Goal: Navigation & Orientation: Find specific page/section

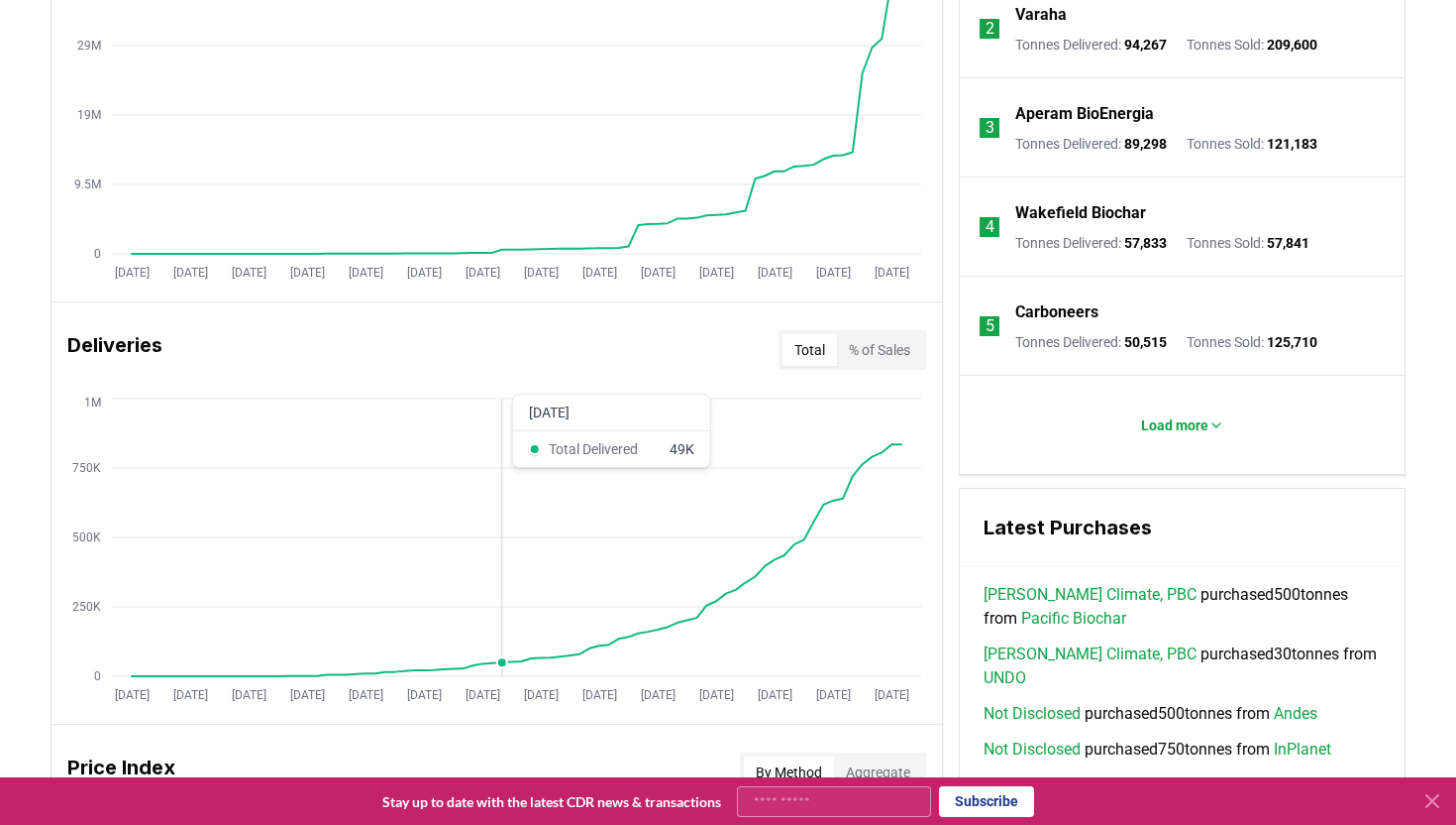
scroll to position [988, 0]
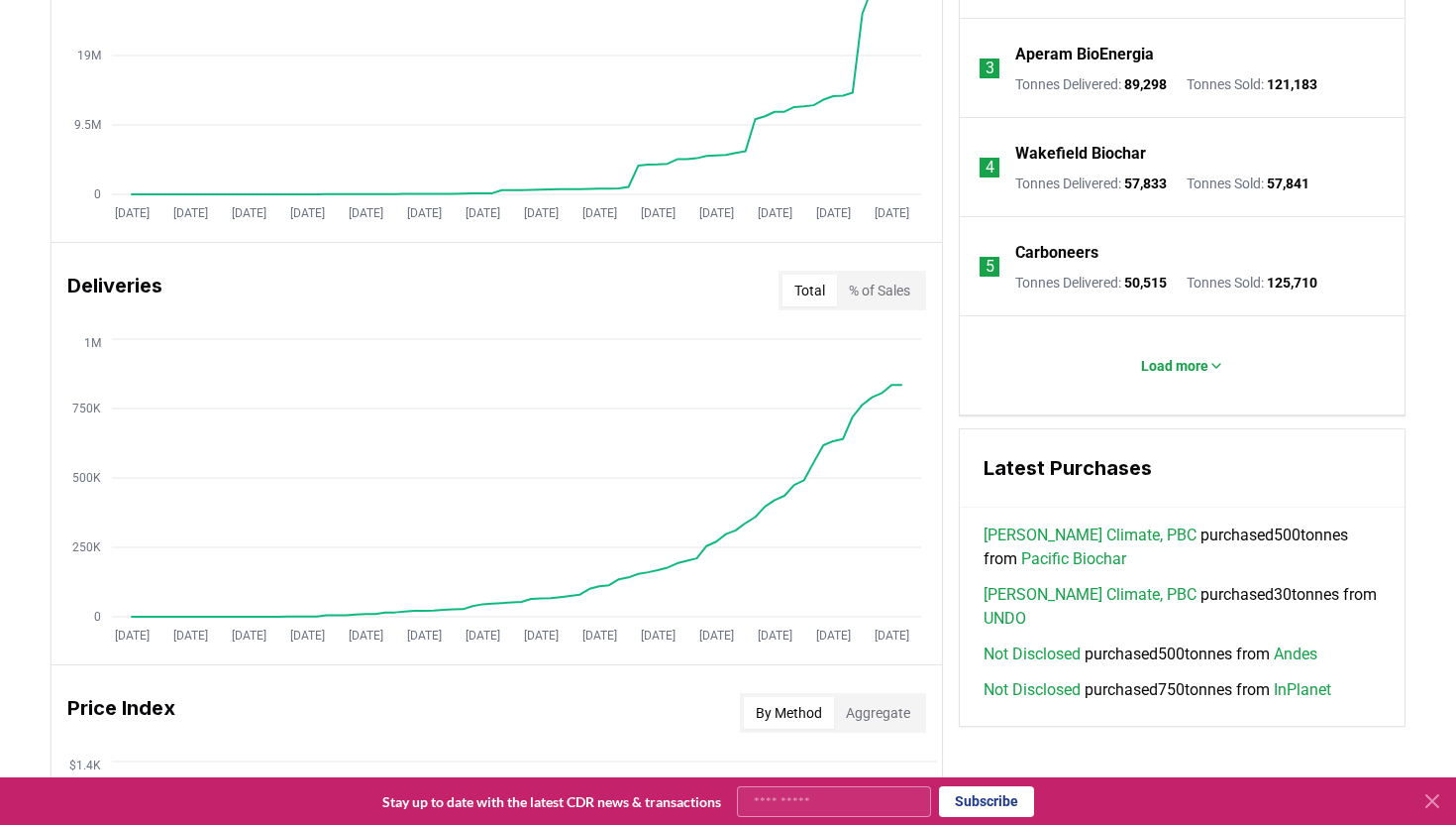
click at [1441, 803] on icon at bounding box center [1432, 801] width 24 height 24
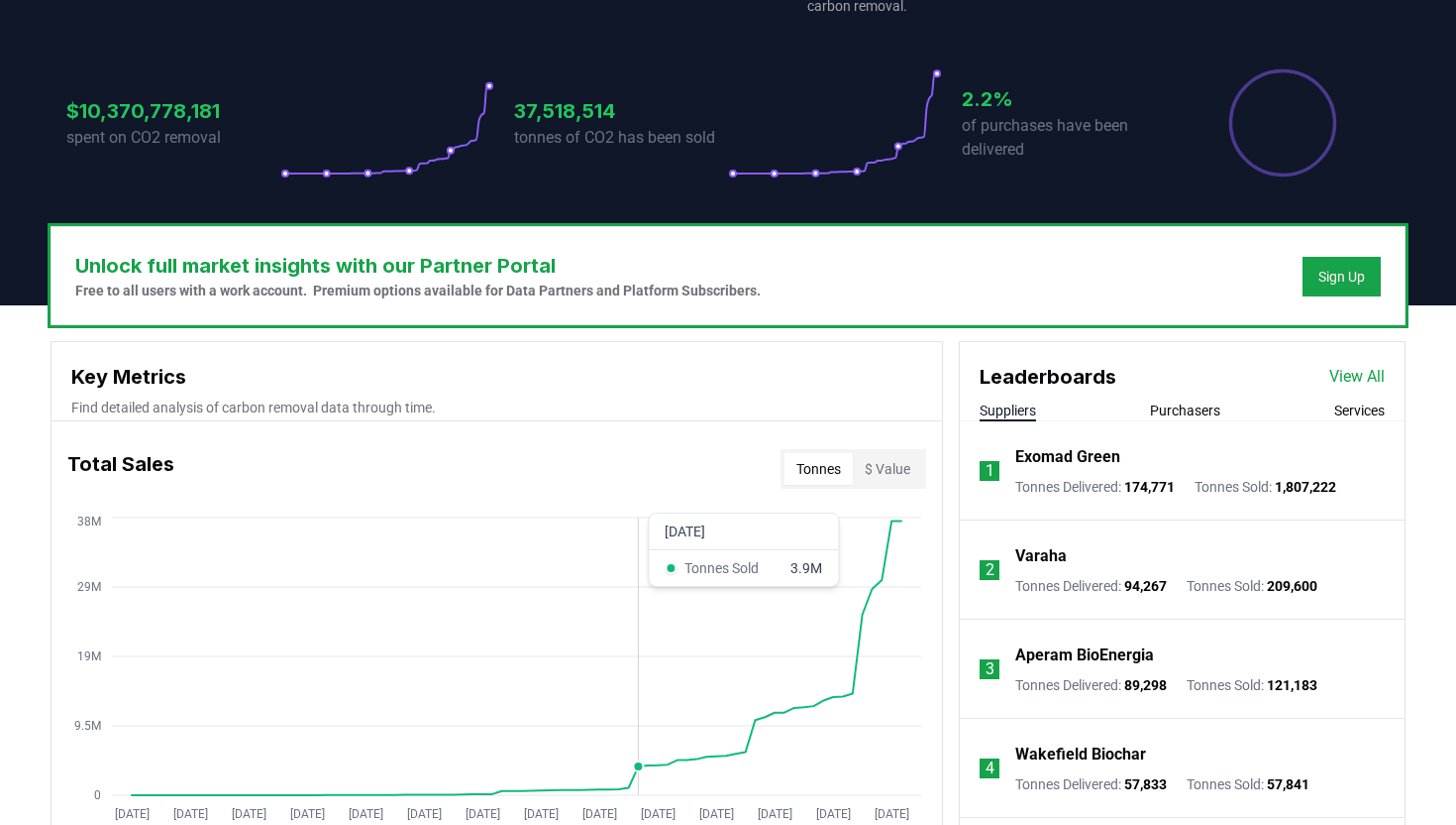
scroll to position [0, 0]
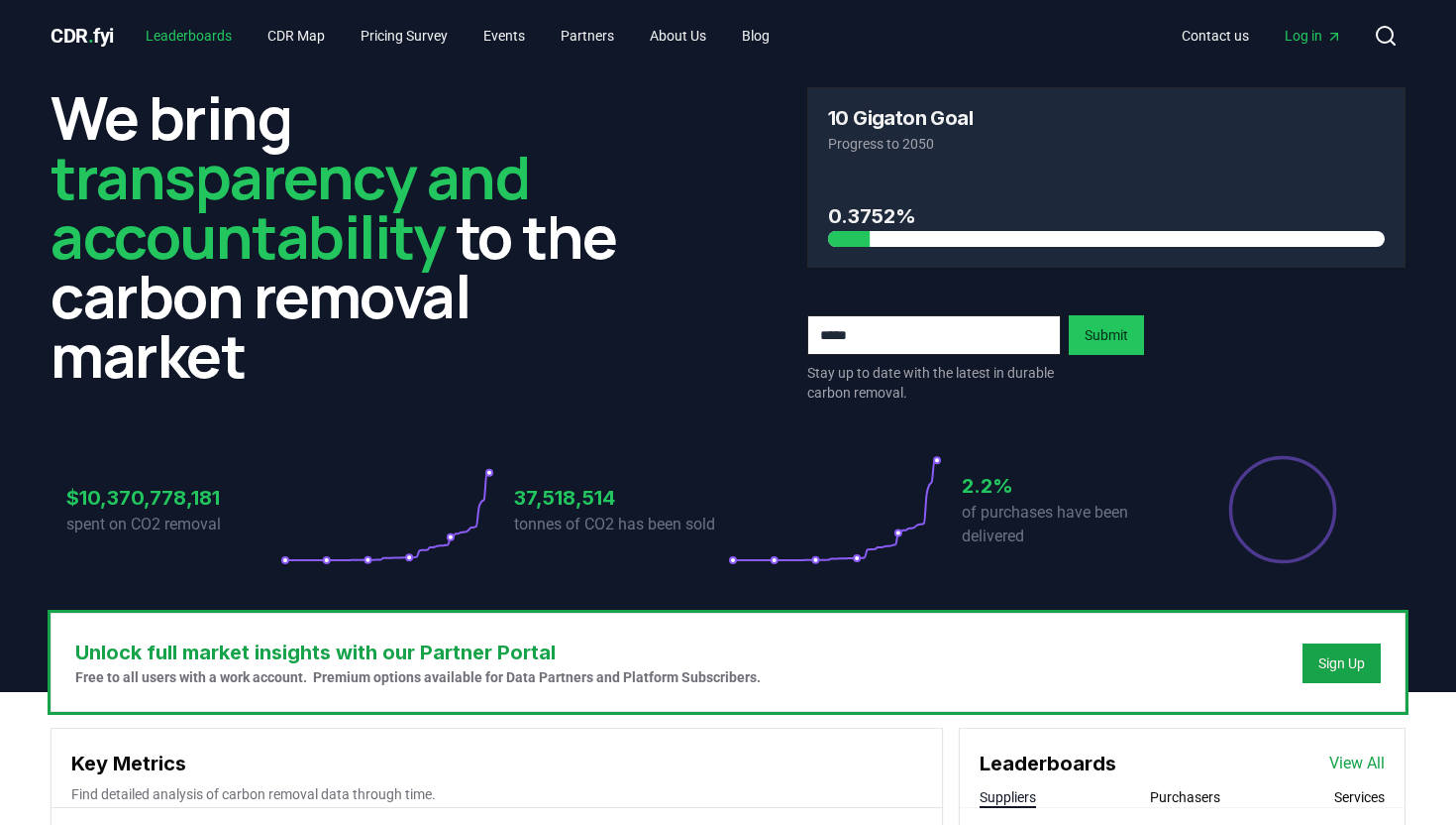
click at [183, 32] on link "Leaderboards" at bounding box center [188, 36] width 118 height 36
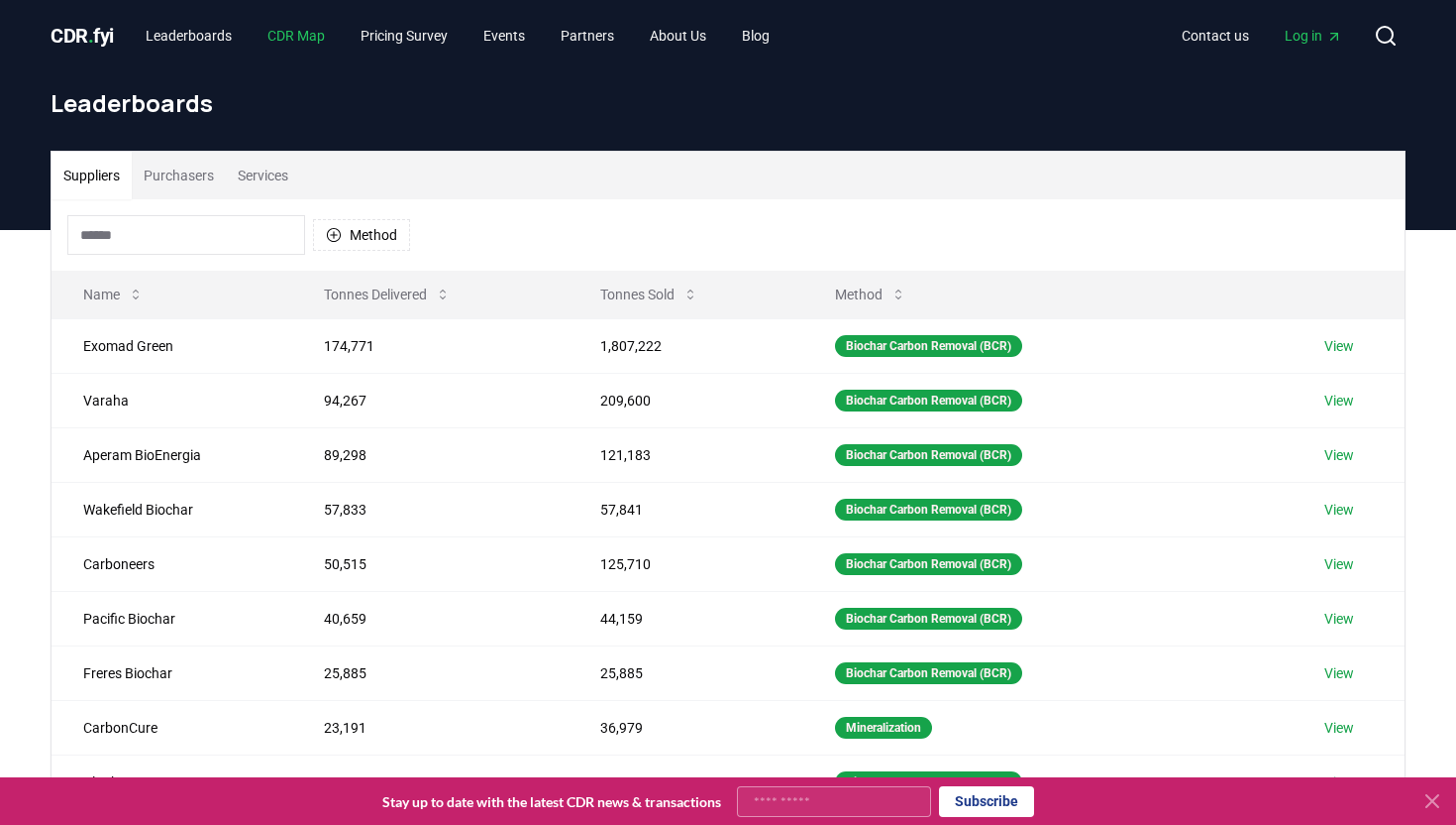
click at [323, 37] on link "CDR Map" at bounding box center [296, 36] width 89 height 36
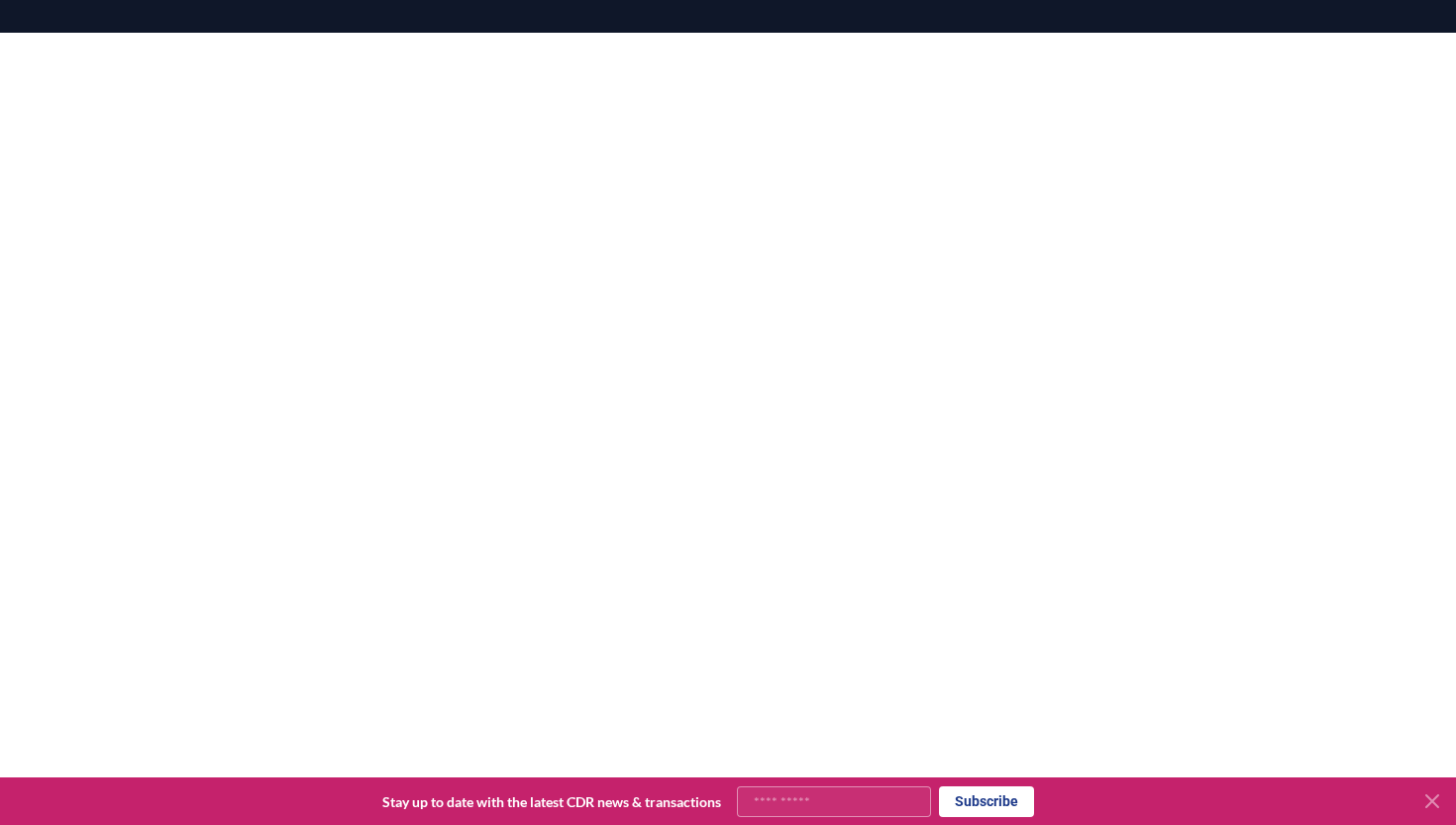
scroll to position [583, 0]
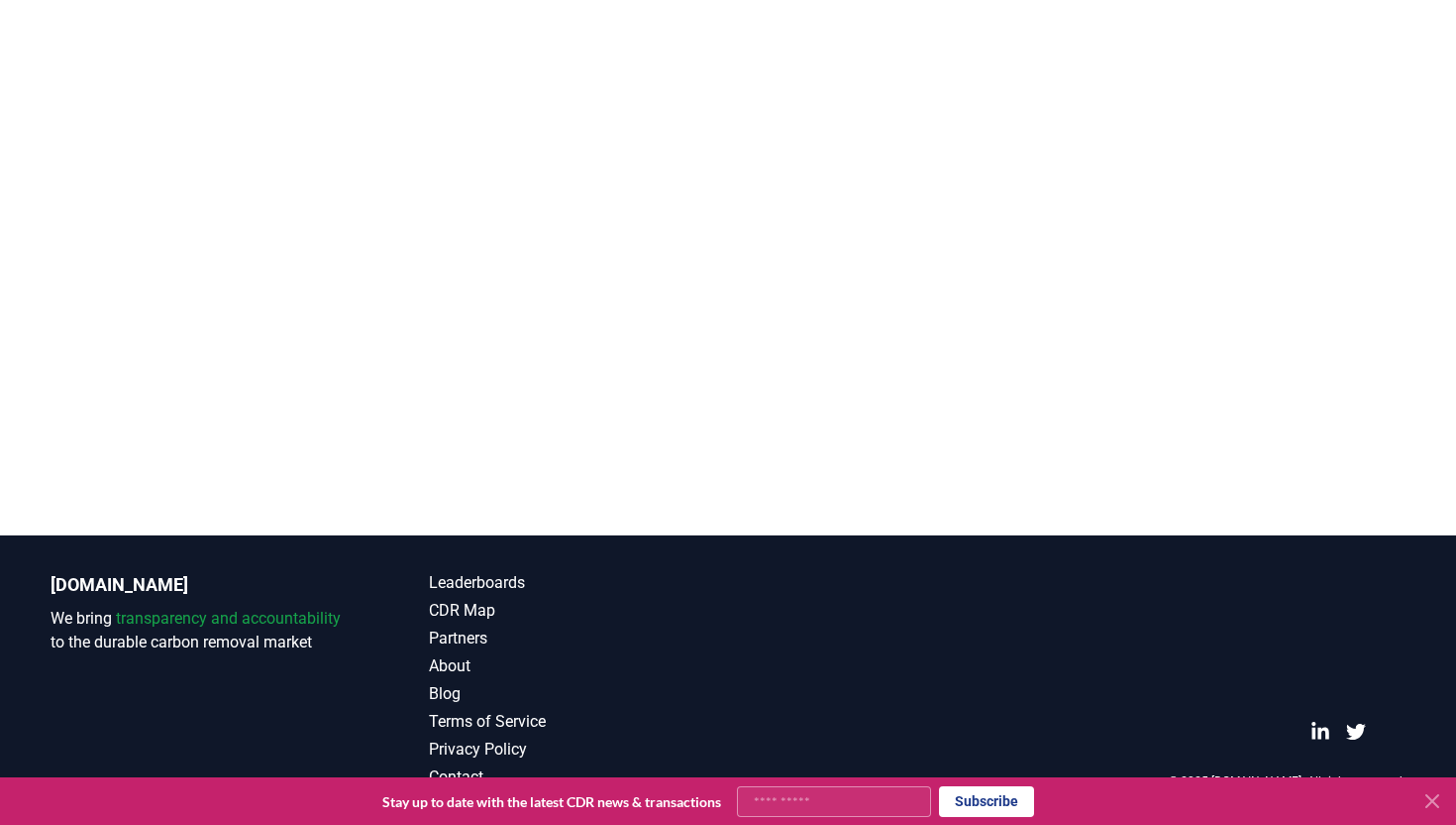
click at [1431, 797] on icon at bounding box center [1432, 801] width 24 height 24
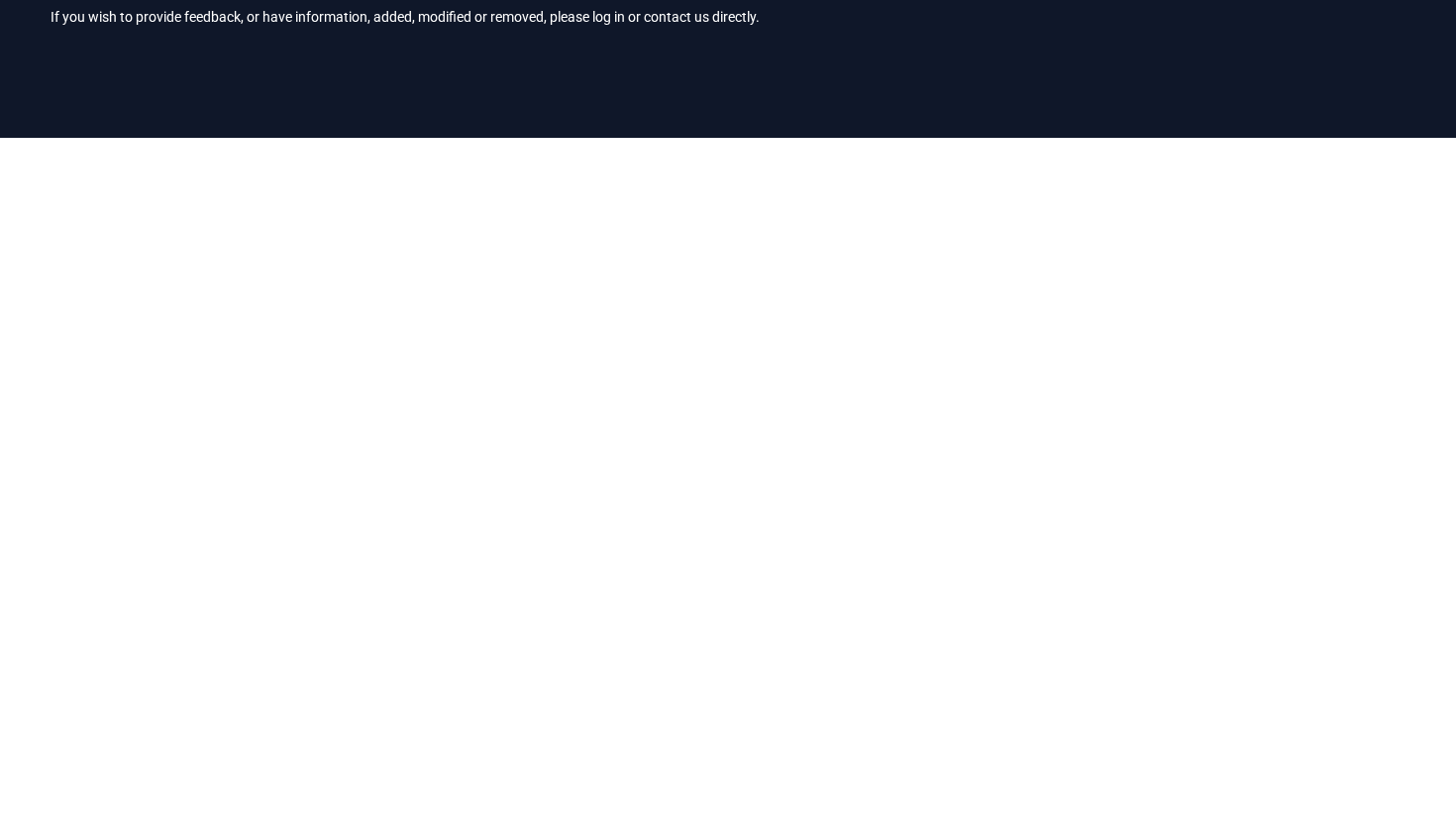
scroll to position [0, 0]
